Goal: Task Accomplishment & Management: Manage account settings

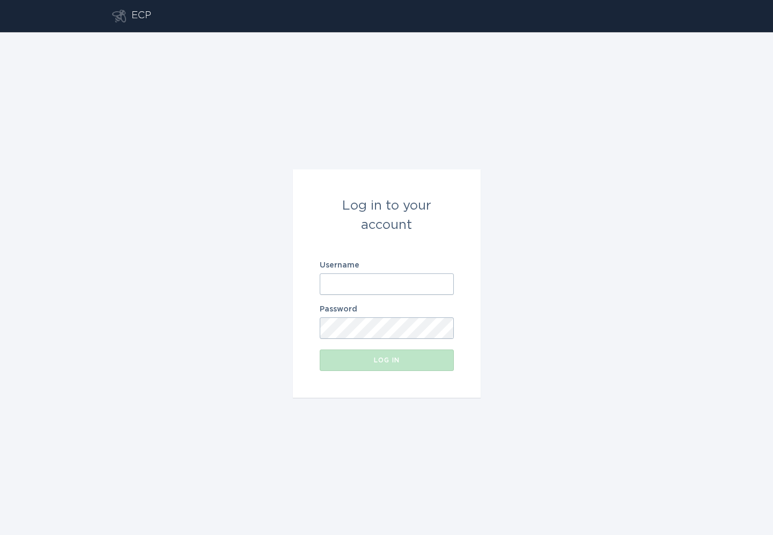
click at [383, 279] on input "Username" at bounding box center [387, 284] width 134 height 21
paste input "[EMAIL_ADDRESS][DOMAIN_NAME]"
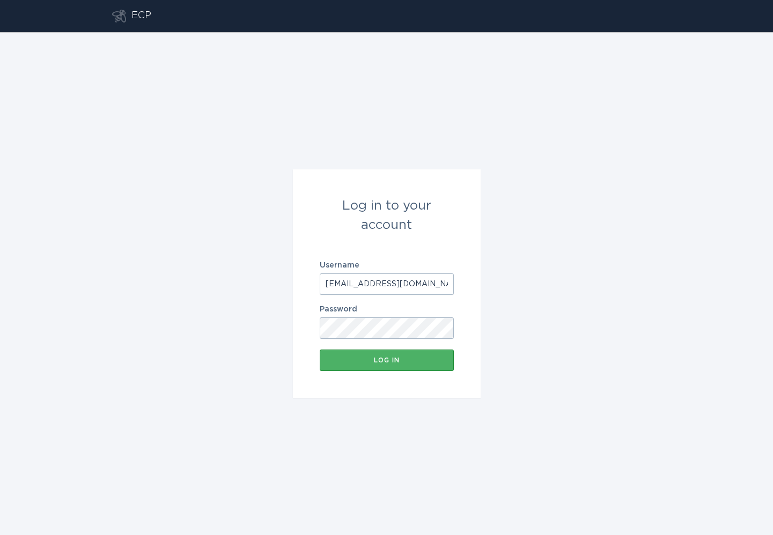
click at [413, 354] on button "Log in" at bounding box center [387, 360] width 134 height 21
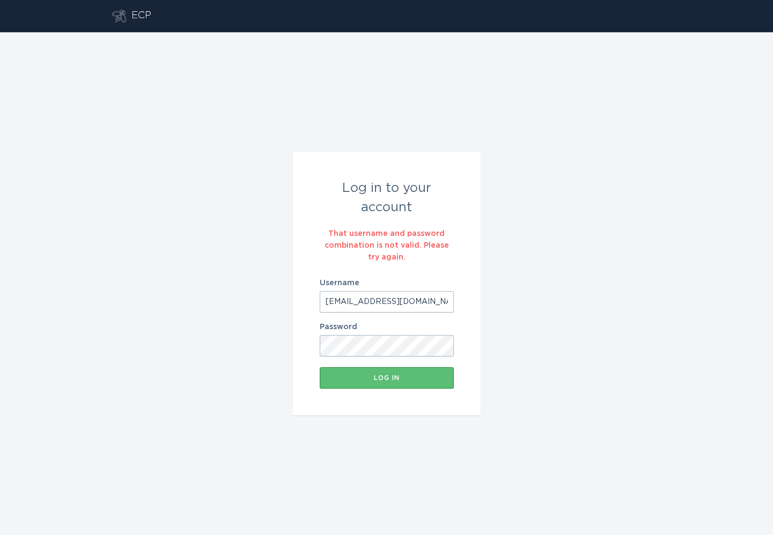
drag, startPoint x: 417, startPoint y: 304, endPoint x: 223, endPoint y: 292, distance: 194.6
click at [223, 292] on div "Log in to your account That username and password combination is not valid. Ple…" at bounding box center [386, 283] width 773 height 503
click at [390, 292] on input "[EMAIL_ADDRESS][DOMAIN_NAME]" at bounding box center [387, 301] width 134 height 21
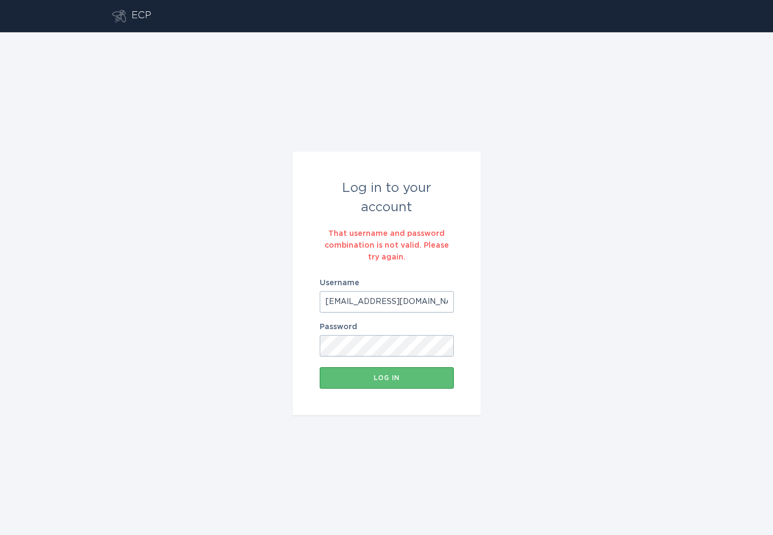
paste input "[EMAIL_ADDRESS][DOMAIN_NAME]"
type input "[EMAIL_ADDRESS][DOMAIN_NAME]"
click at [393, 371] on button "Log in" at bounding box center [387, 377] width 134 height 21
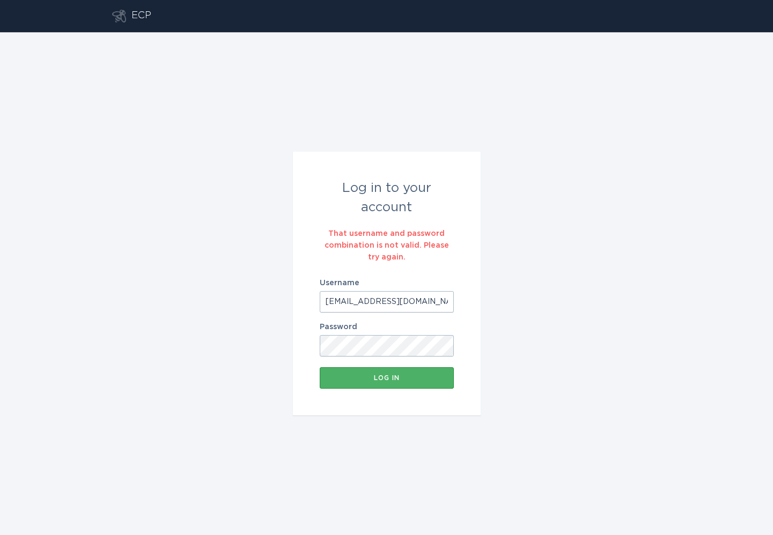
scroll to position [0, 0]
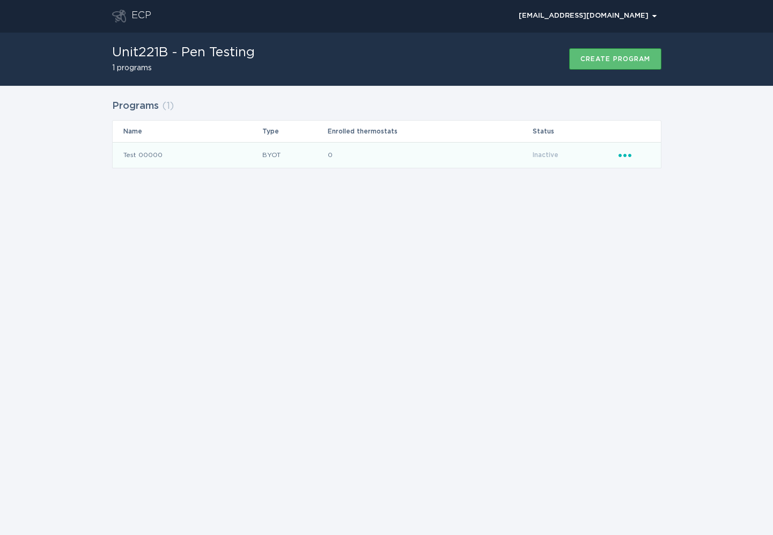
click at [628, 155] on icon "Popover menu" at bounding box center [625, 155] width 13 height 3
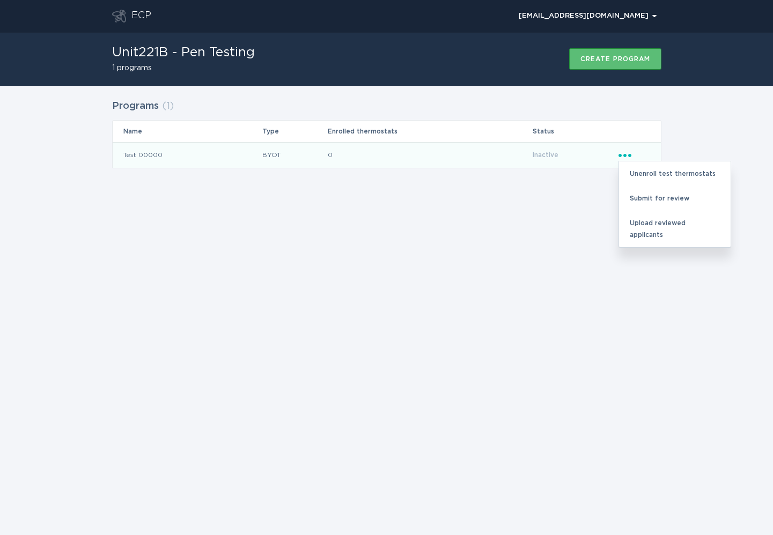
click at [571, 224] on div "ECP [EMAIL_ADDRESS][DOMAIN_NAME] Chevron Unit221B - Pen Testing 1 programs Crea…" at bounding box center [386, 267] width 773 height 535
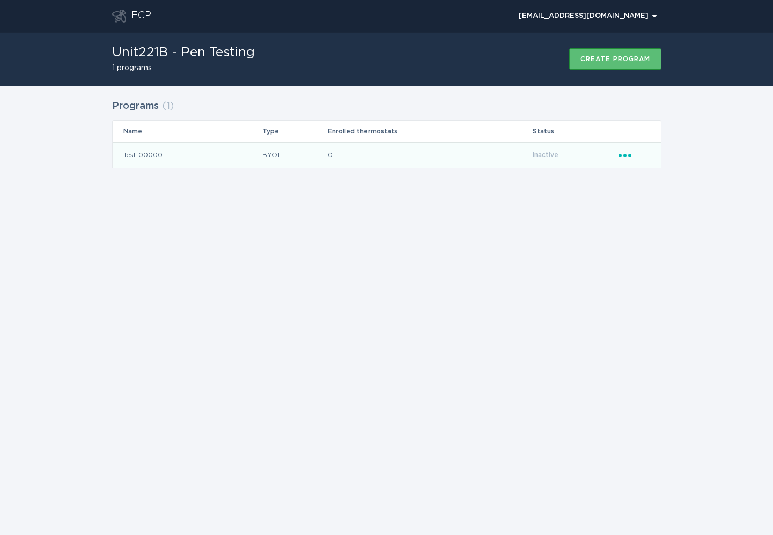
click at [139, 11] on div "ECP" at bounding box center [141, 16] width 20 height 13
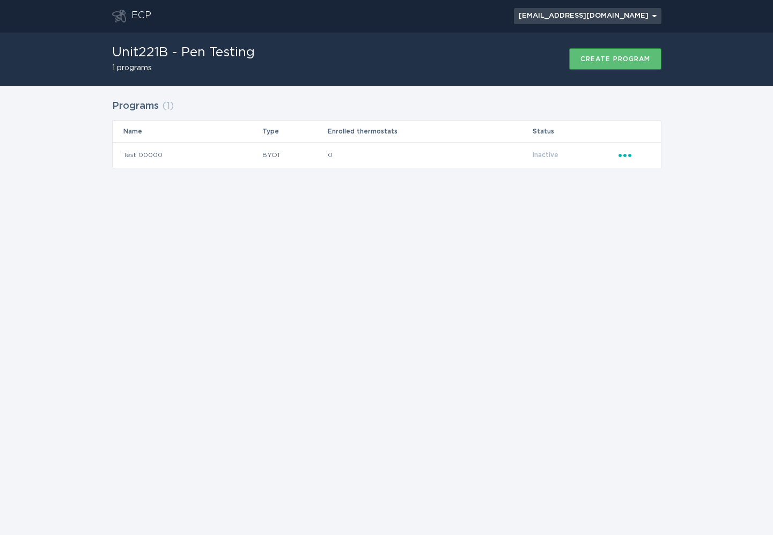
click at [612, 17] on div "[EMAIL_ADDRESS][DOMAIN_NAME] Chevron" at bounding box center [588, 16] width 138 height 6
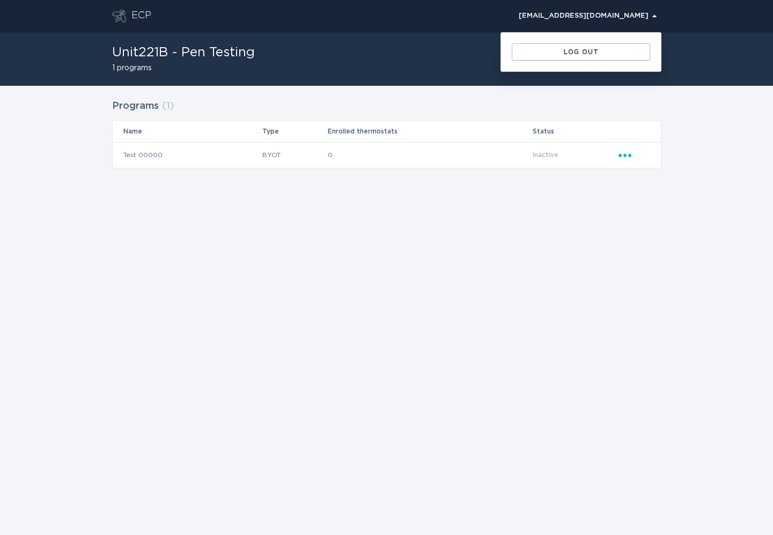
click at [366, 48] on div "Unit221B - Pen Testing 1 programs Create program" at bounding box center [386, 59] width 549 height 54
